Goal: Task Accomplishment & Management: Use online tool/utility

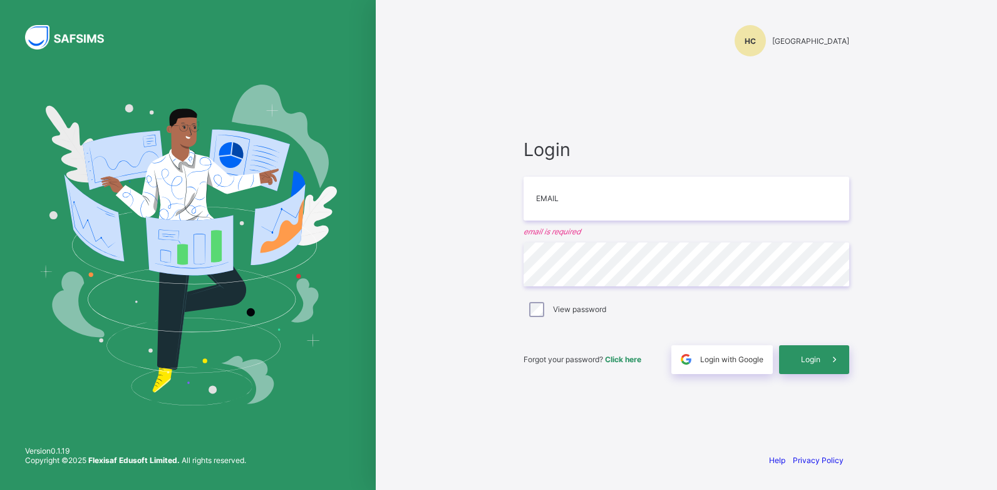
type input "*"
click at [817, 368] on div "Login" at bounding box center [814, 359] width 70 height 29
click at [816, 355] on span "Login" at bounding box center [810, 358] width 19 height 9
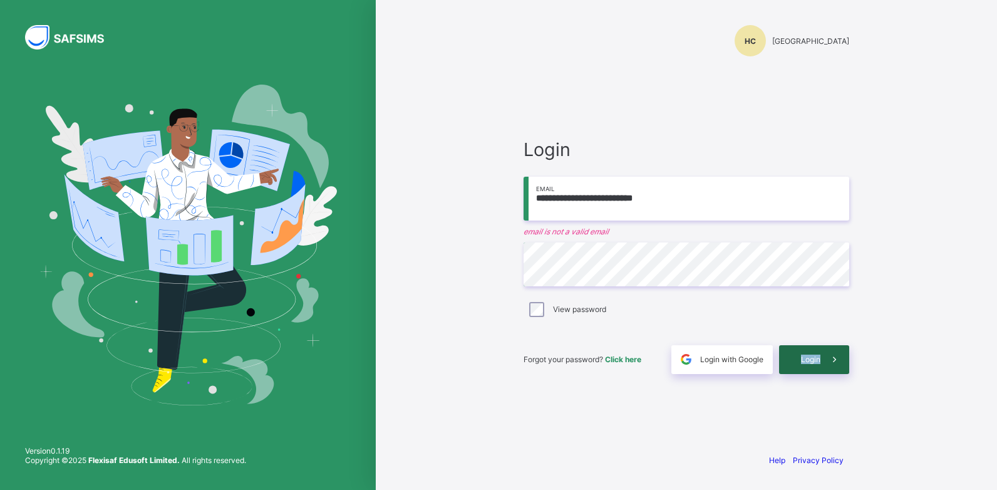
click at [816, 355] on span "Login" at bounding box center [810, 358] width 19 height 9
click at [830, 356] on icon at bounding box center [834, 359] width 13 height 12
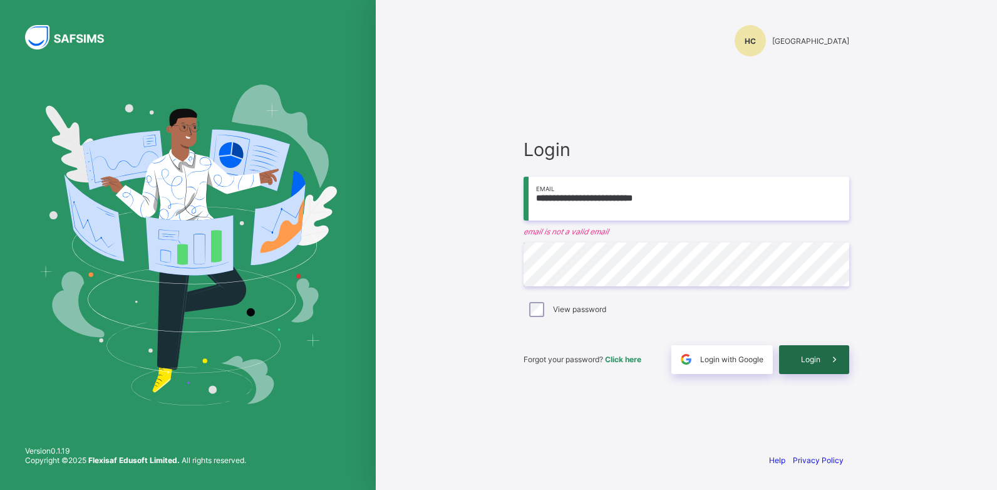
click at [830, 356] on icon at bounding box center [834, 359] width 13 height 12
click at [810, 359] on span "Login" at bounding box center [810, 358] width 19 height 9
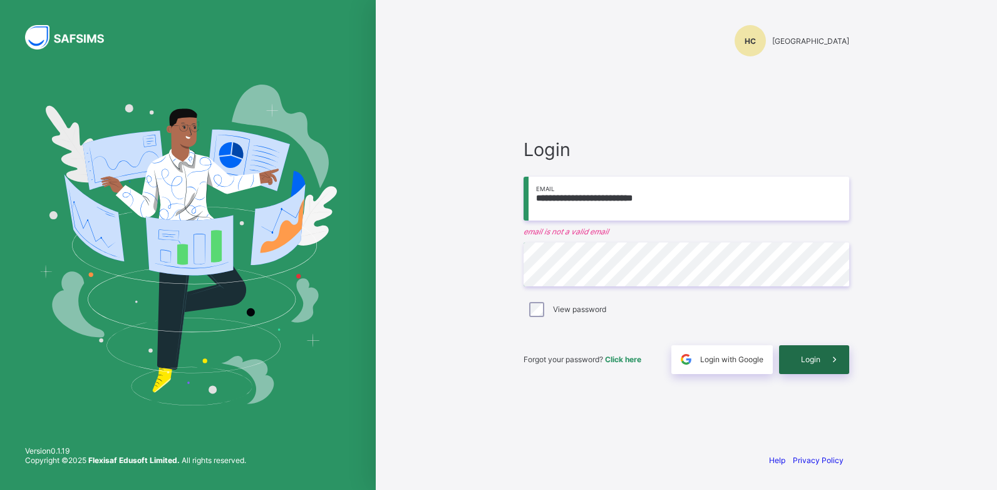
click at [833, 358] on icon at bounding box center [834, 359] width 13 height 12
click at [817, 355] on span "Login" at bounding box center [810, 358] width 19 height 9
click at [837, 361] on icon at bounding box center [834, 359] width 13 height 12
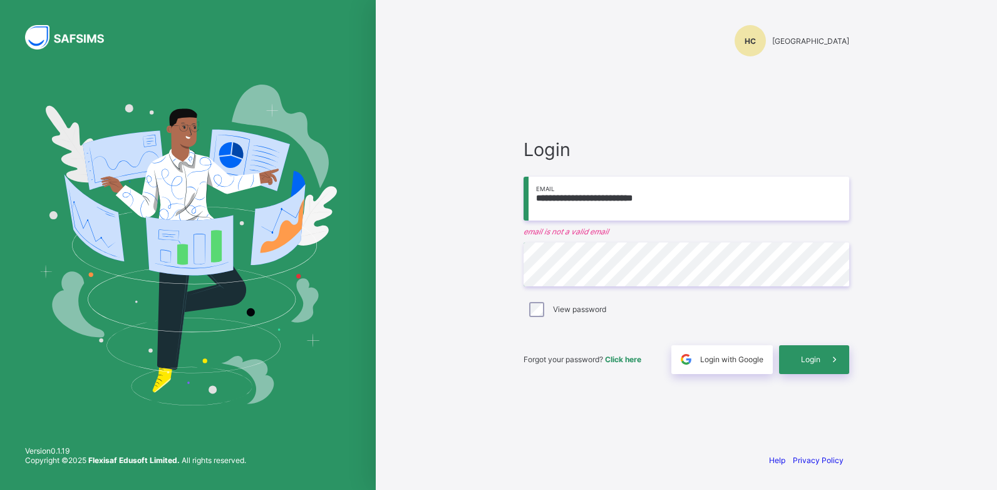
click at [617, 196] on input "**********" at bounding box center [686, 199] width 326 height 44
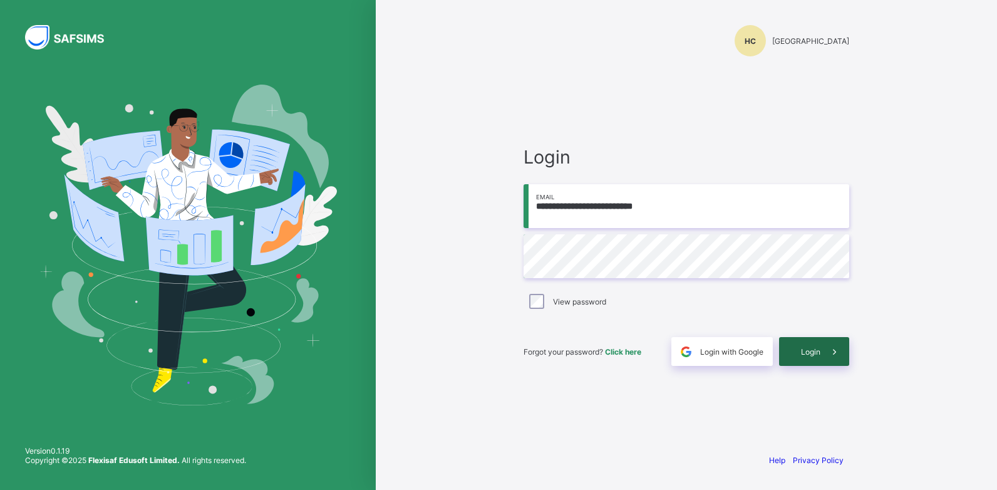
type input "**********"
click at [805, 344] on div "Login" at bounding box center [814, 351] width 70 height 29
type input "**********"
click at [828, 358] on span at bounding box center [834, 351] width 29 height 29
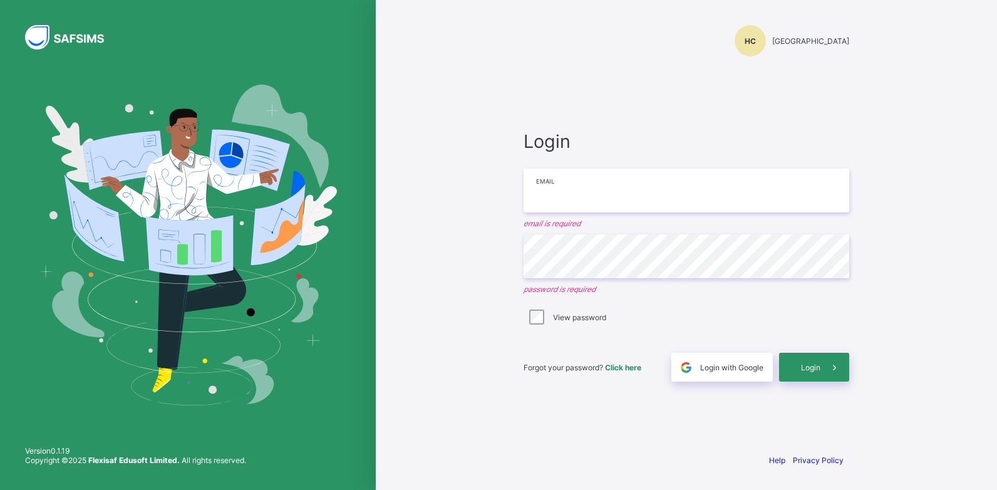
click at [565, 188] on input "email" at bounding box center [686, 190] width 326 height 44
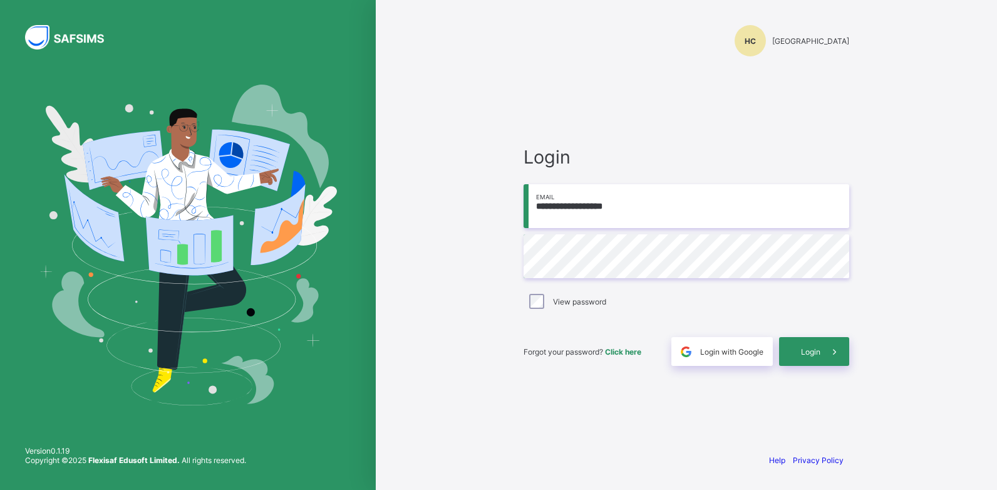
click at [544, 208] on input "**********" at bounding box center [686, 206] width 326 height 44
type input "**********"
click at [823, 354] on span at bounding box center [834, 351] width 29 height 29
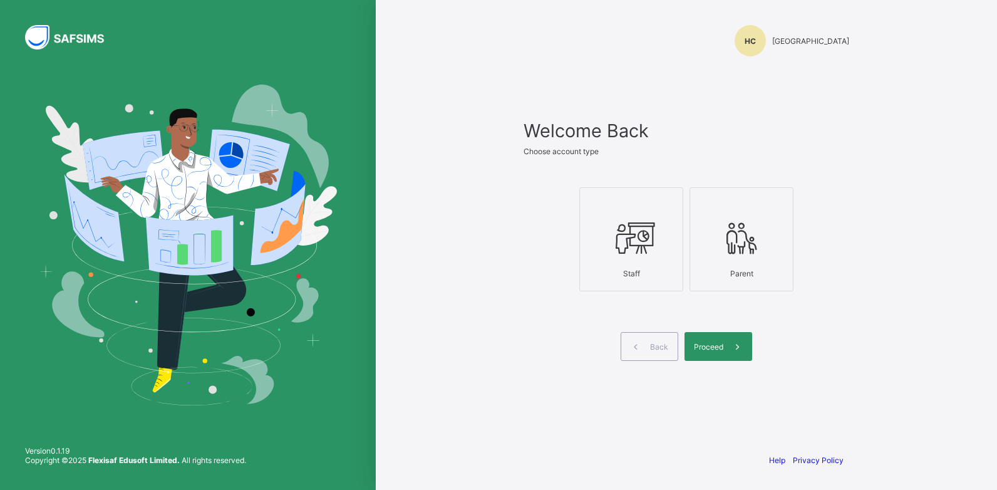
click at [621, 257] on div at bounding box center [631, 237] width 90 height 49
click at [706, 347] on span "Proceed" at bounding box center [708, 346] width 29 height 9
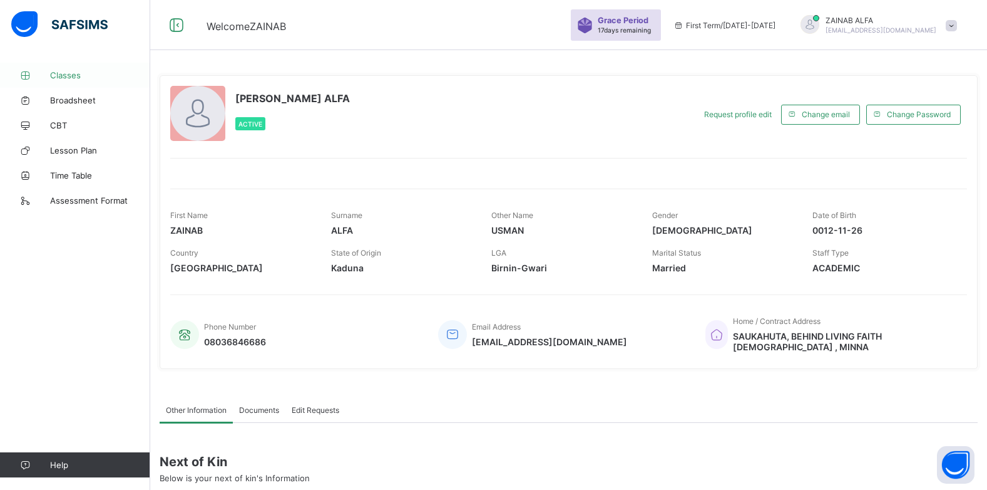
click at [71, 73] on span "Classes" at bounding box center [100, 75] width 100 height 10
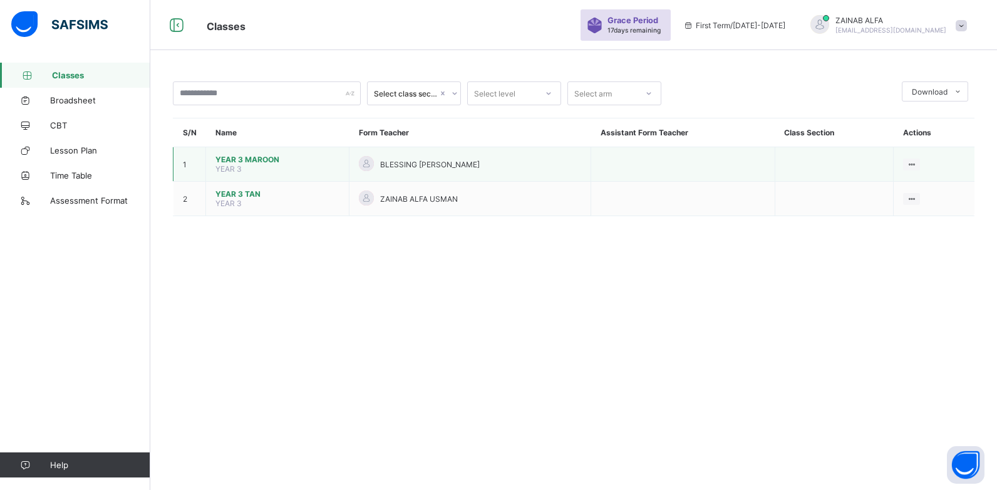
click at [257, 158] on span "YEAR 3 MAROON" at bounding box center [277, 159] width 124 height 9
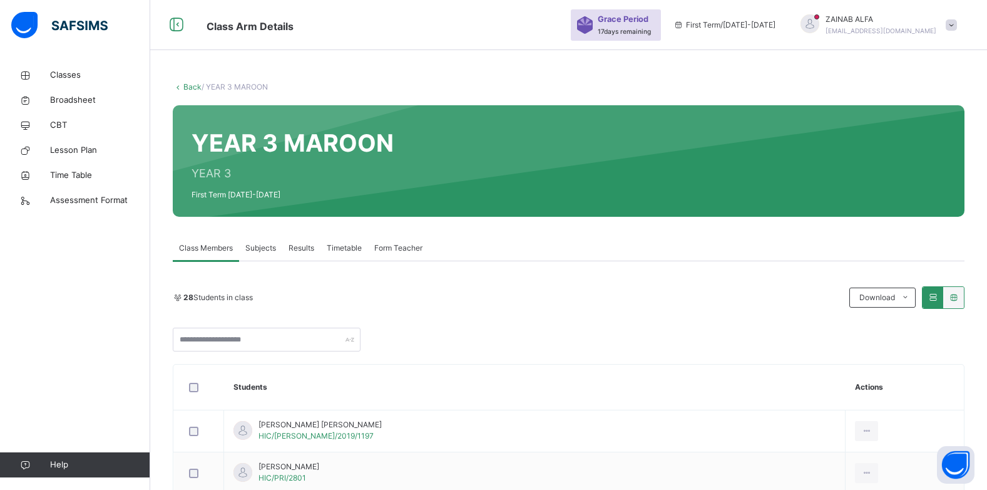
click at [264, 245] on span "Subjects" at bounding box center [260, 247] width 31 height 11
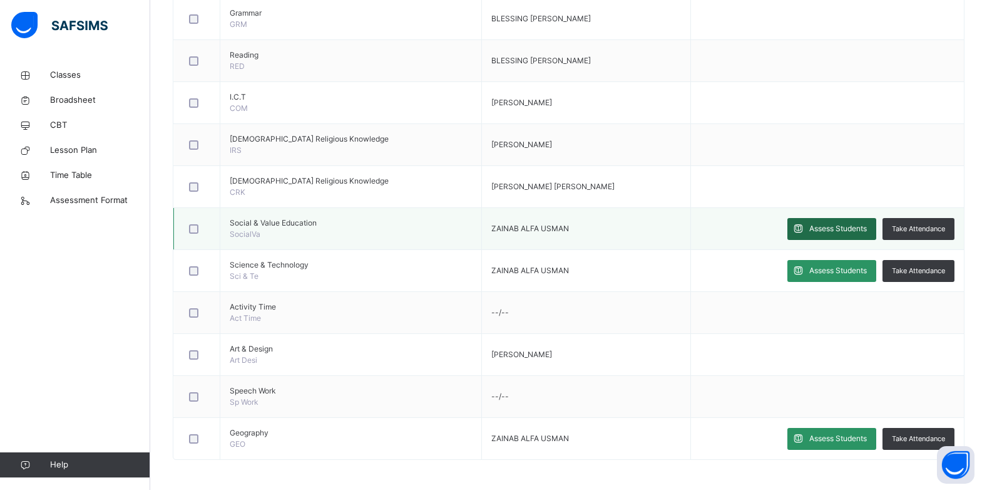
scroll to position [614, 0]
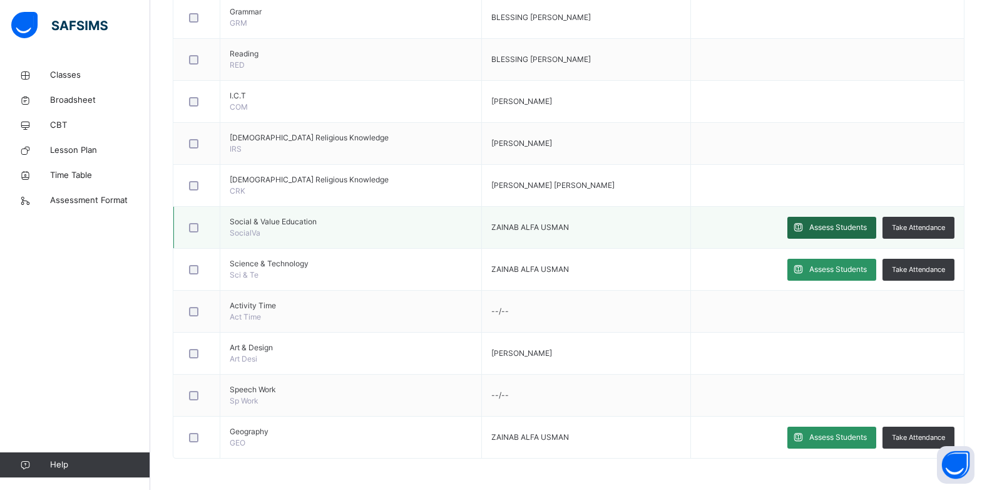
click at [836, 222] on span "Assess Students" at bounding box center [839, 227] width 58 height 11
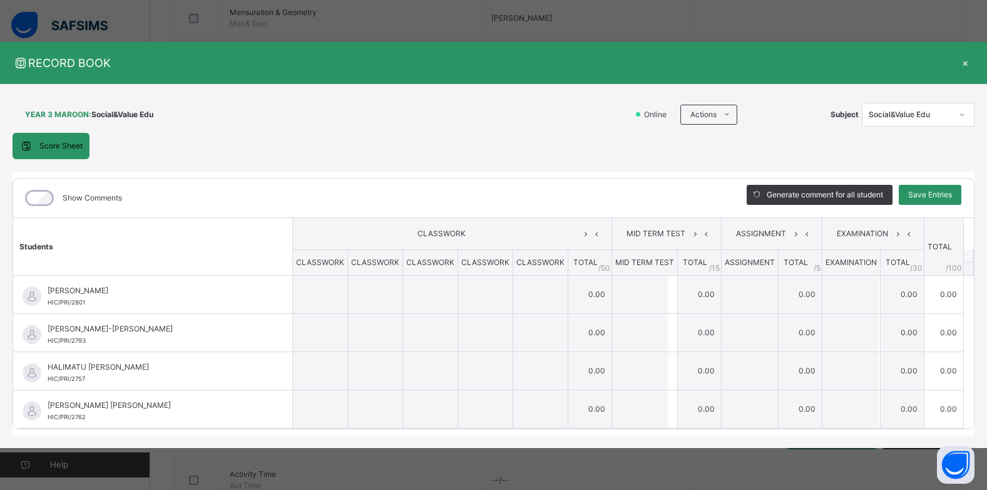
scroll to position [0, 0]
click at [843, 116] on span "Subject" at bounding box center [845, 114] width 28 height 11
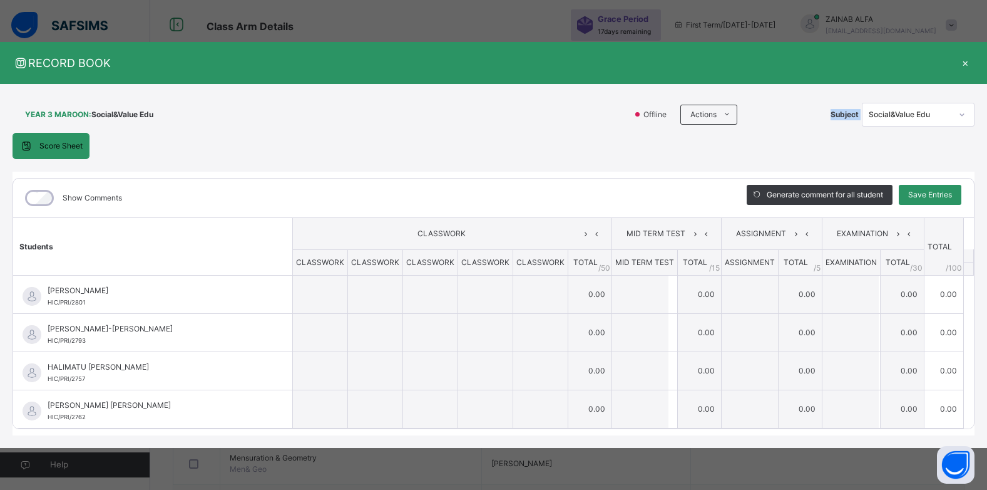
click at [843, 116] on span "Subject" at bounding box center [845, 114] width 28 height 11
drag, startPoint x: 843, startPoint y: 116, endPoint x: 969, endPoint y: 40, distance: 147.2
click at [969, 40] on div "RECORD BOOK × YEAR 3 MAROON : Social&Value Edu Online Actions Download Empty Sc…" at bounding box center [493, 245] width 987 height 490
